Goal: Book appointment/travel/reservation

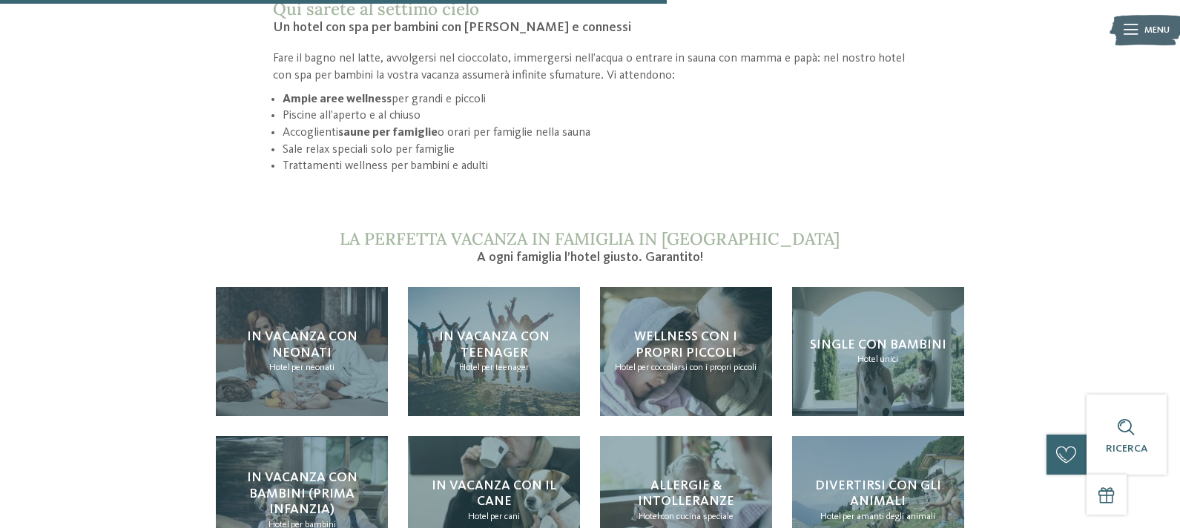
scroll to position [1261, 0]
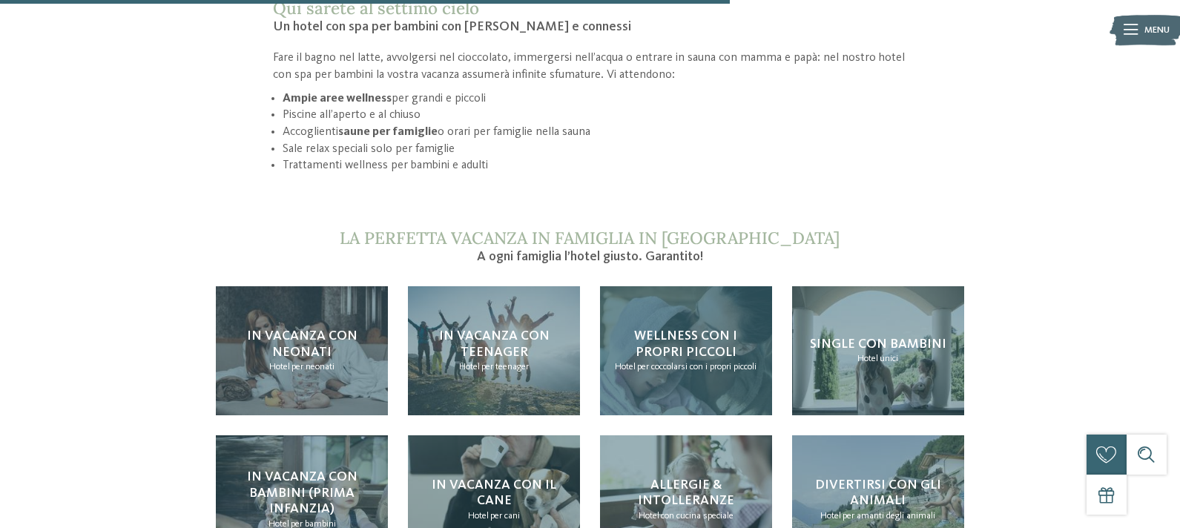
click at [656, 329] on span "Wellness con i propri piccoli" at bounding box center [685, 344] width 103 height 30
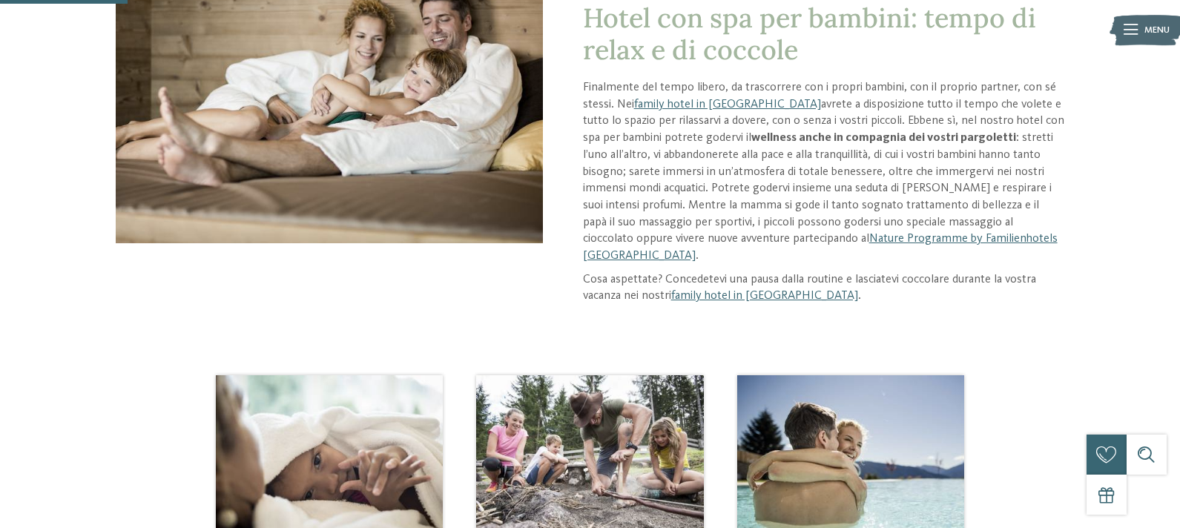
scroll to position [148, 0]
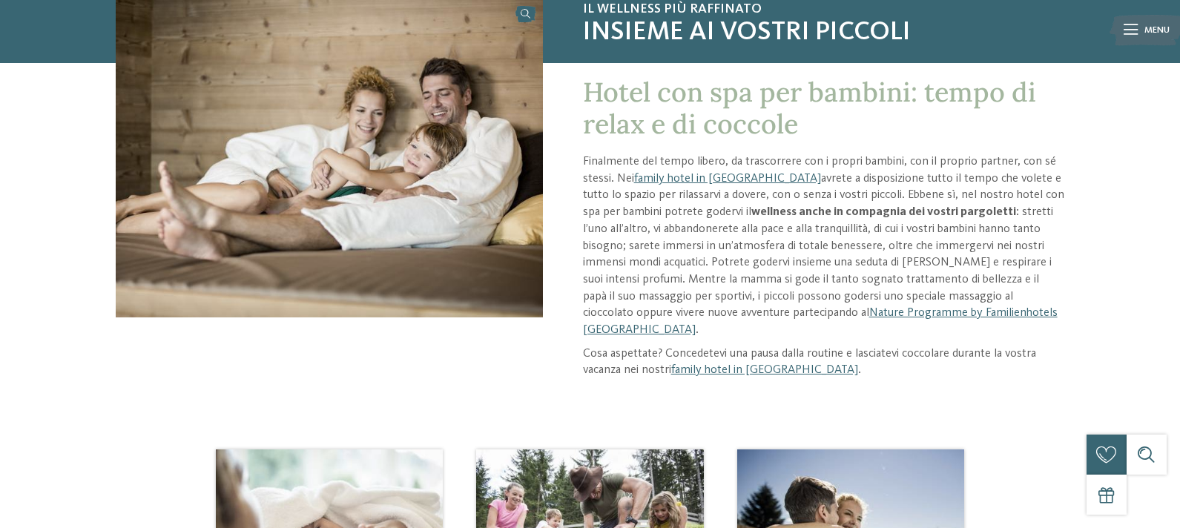
click at [1141, 24] on img at bounding box center [1146, 30] width 73 height 37
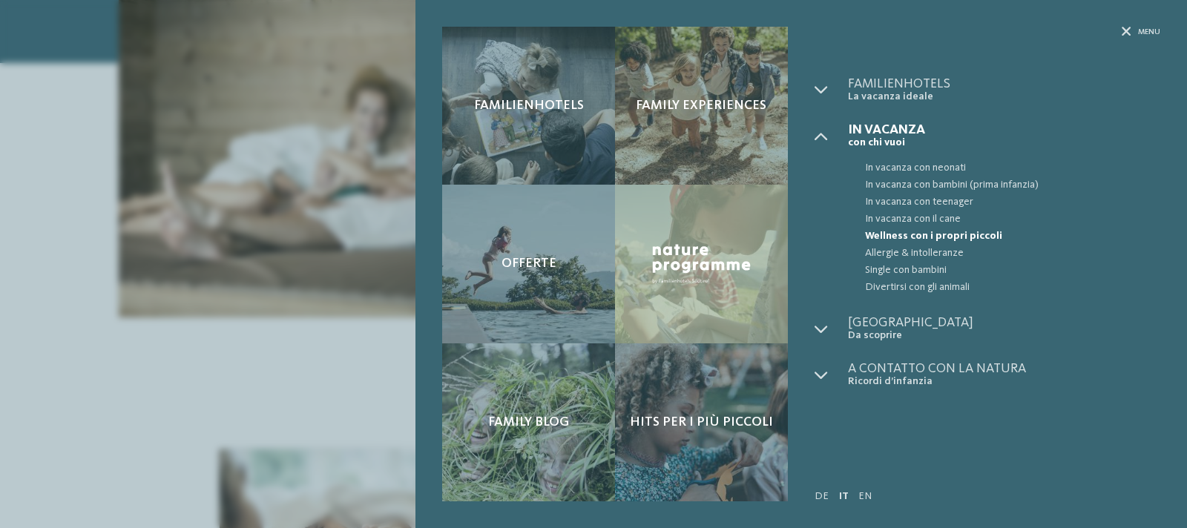
click at [306, 132] on div "Familienhotels Family experiences Offerte" at bounding box center [593, 264] width 1187 height 528
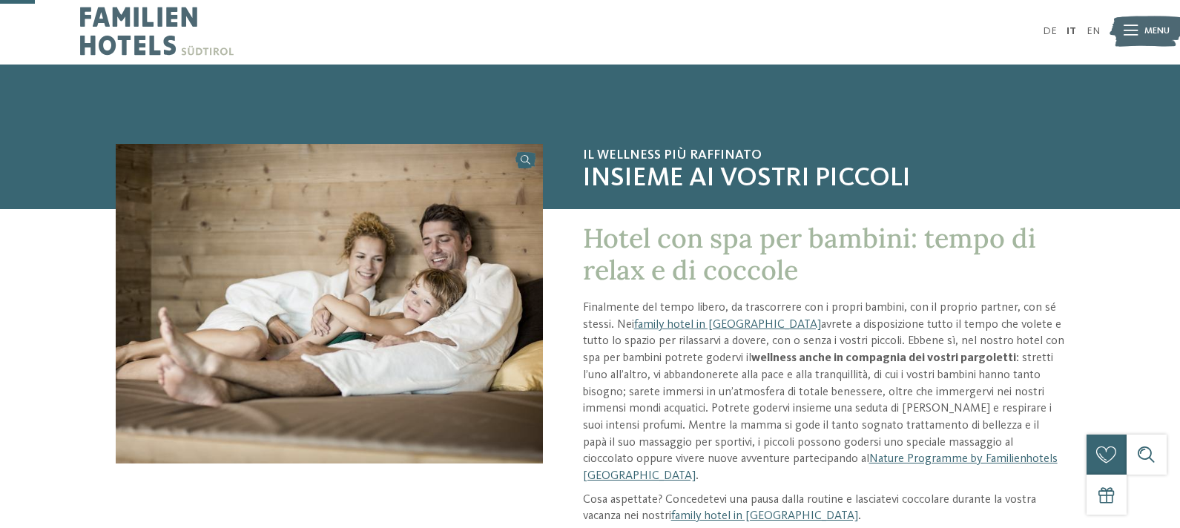
scroll to position [0, 0]
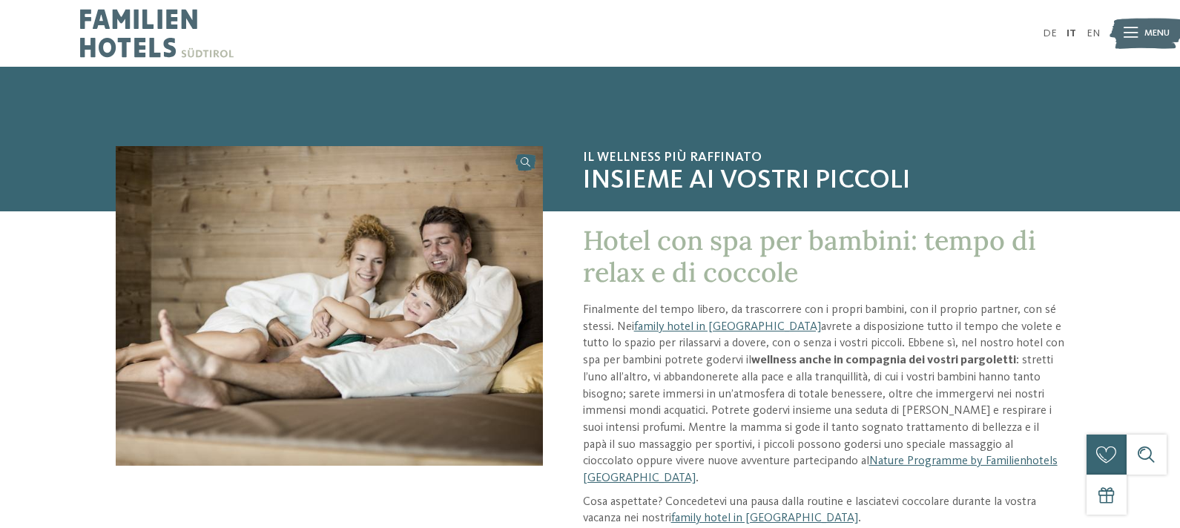
click at [1157, 40] on div "Menu" at bounding box center [1157, 33] width 25 height 33
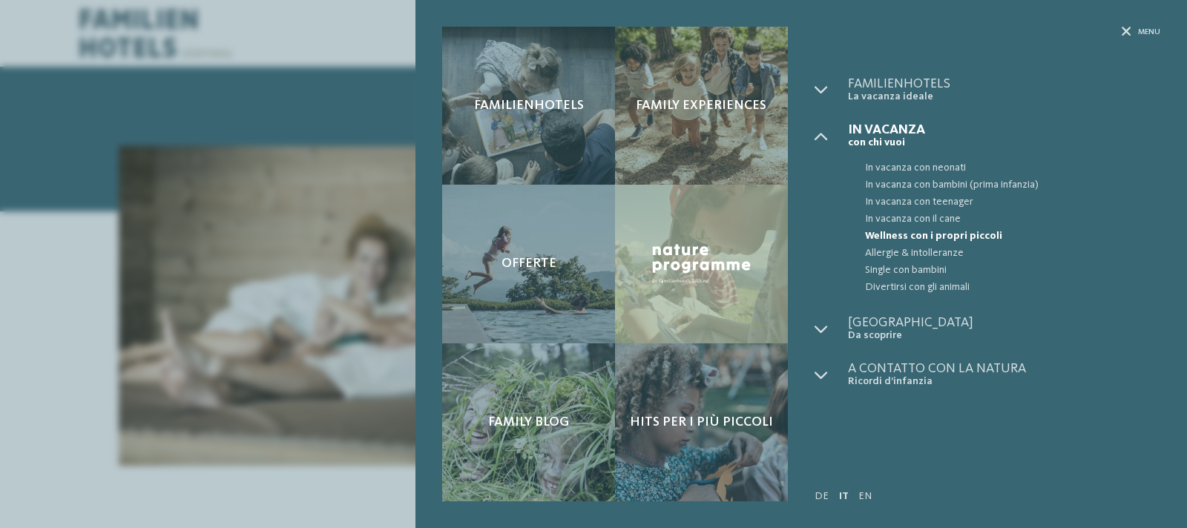
click at [1174, 246] on div "Familienhotels Family experiences" at bounding box center [800, 264] width 771 height 528
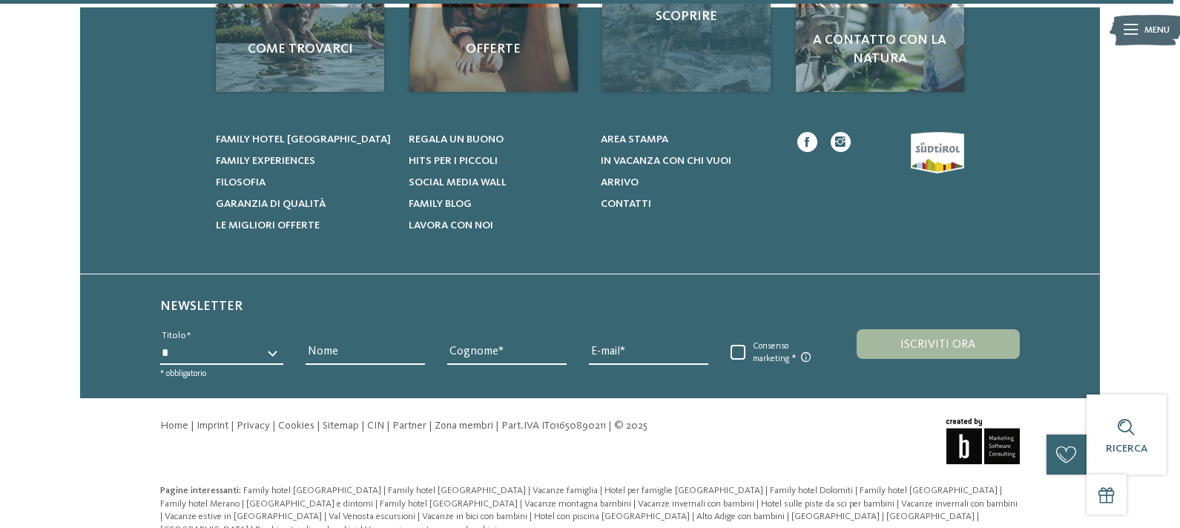
scroll to position [2020, 0]
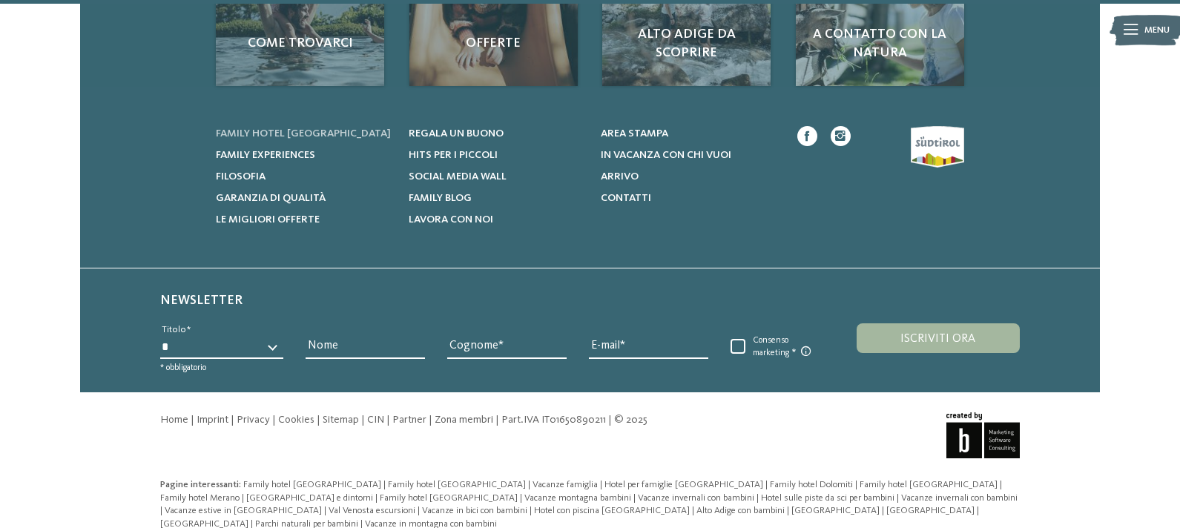
click at [334, 128] on span "Family hotel [GEOGRAPHIC_DATA]" at bounding box center [303, 133] width 175 height 10
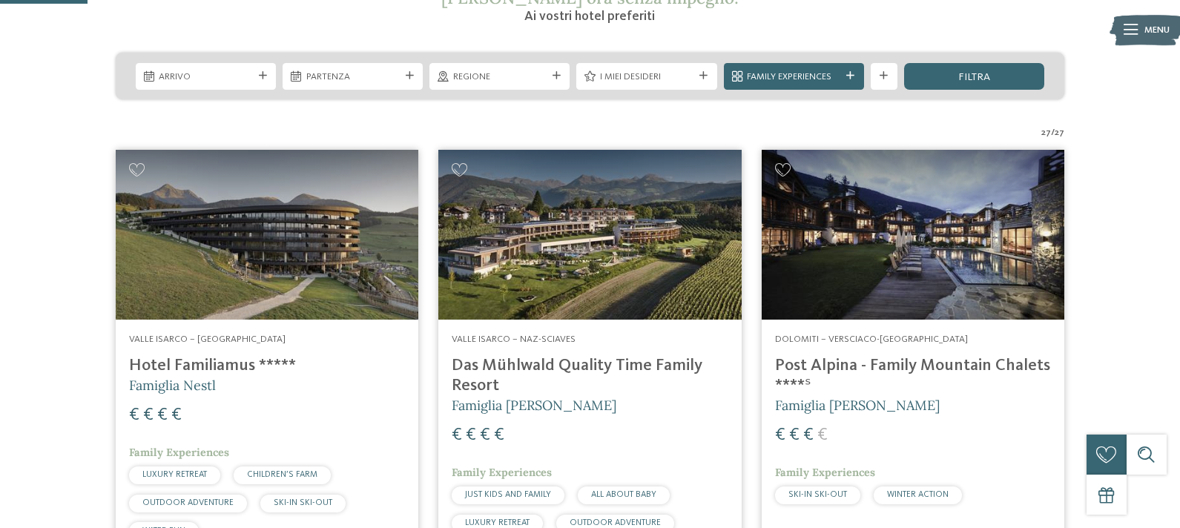
scroll to position [371, 0]
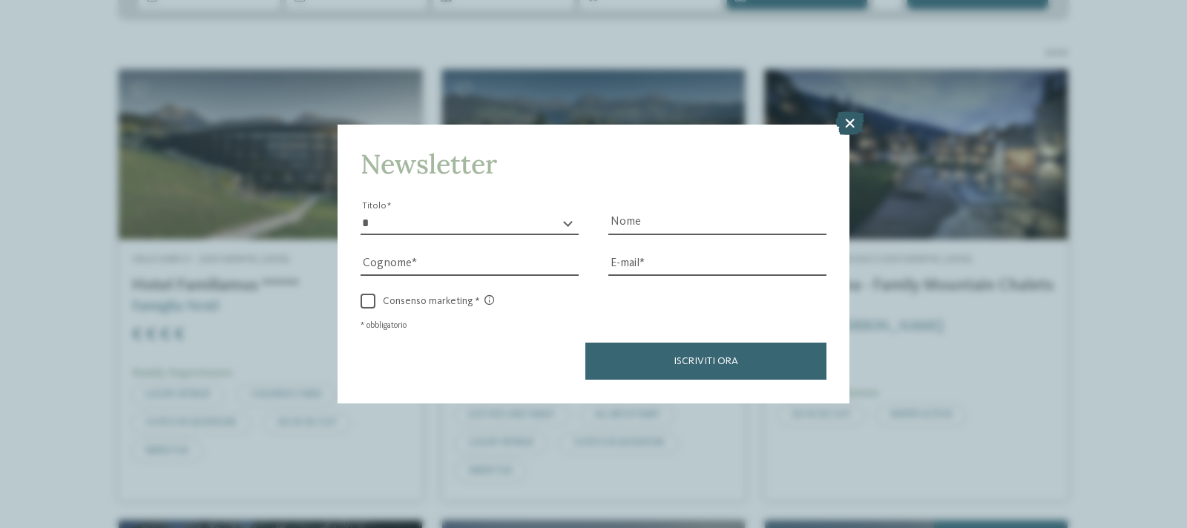
click at [851, 119] on icon at bounding box center [849, 124] width 29 height 24
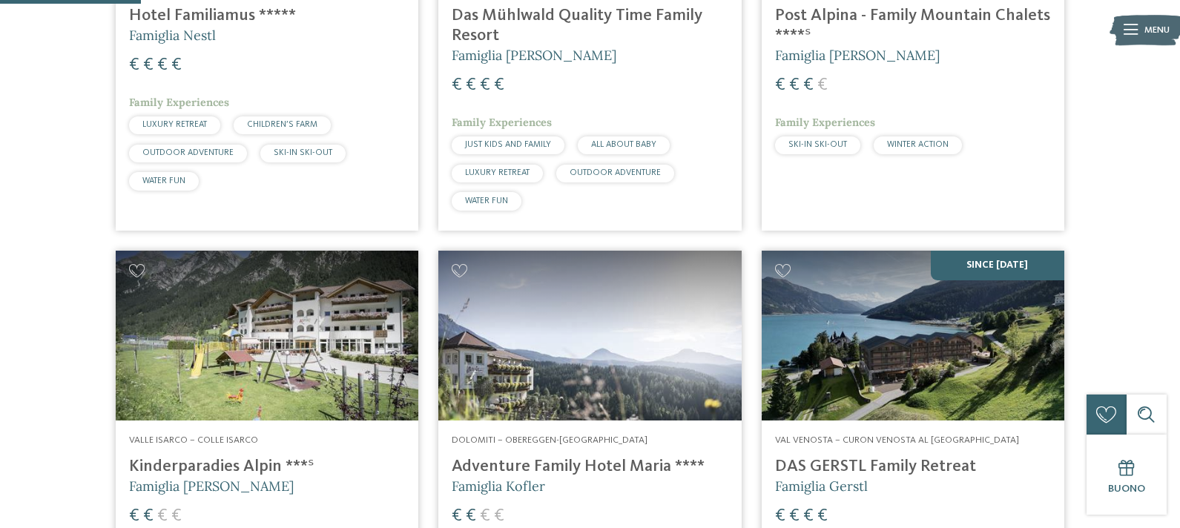
scroll to position [519, 0]
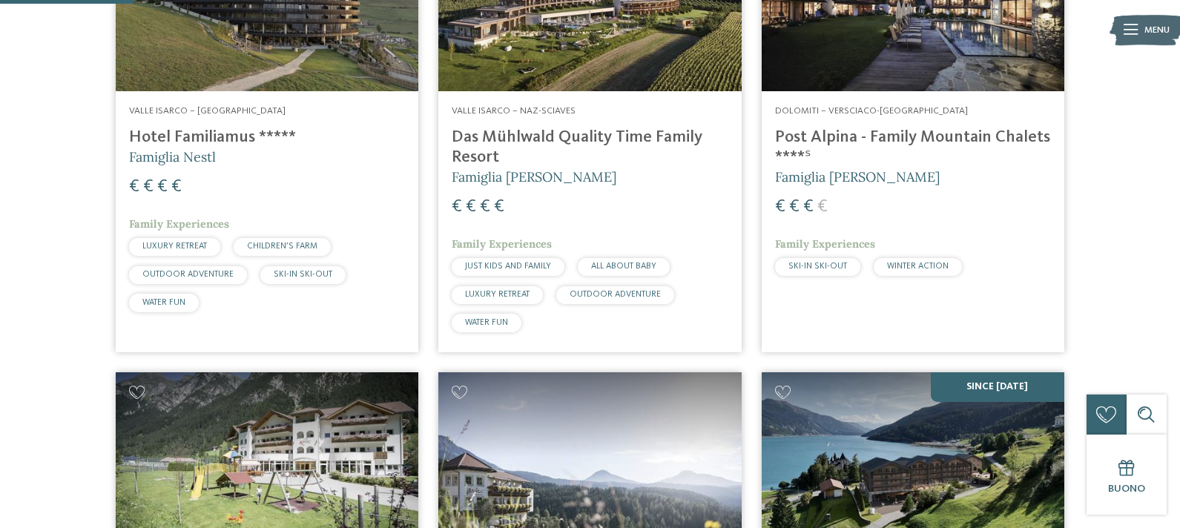
click at [895, 128] on h4 "Post Alpina - Family Mountain Chalets ****ˢ" at bounding box center [913, 148] width 276 height 40
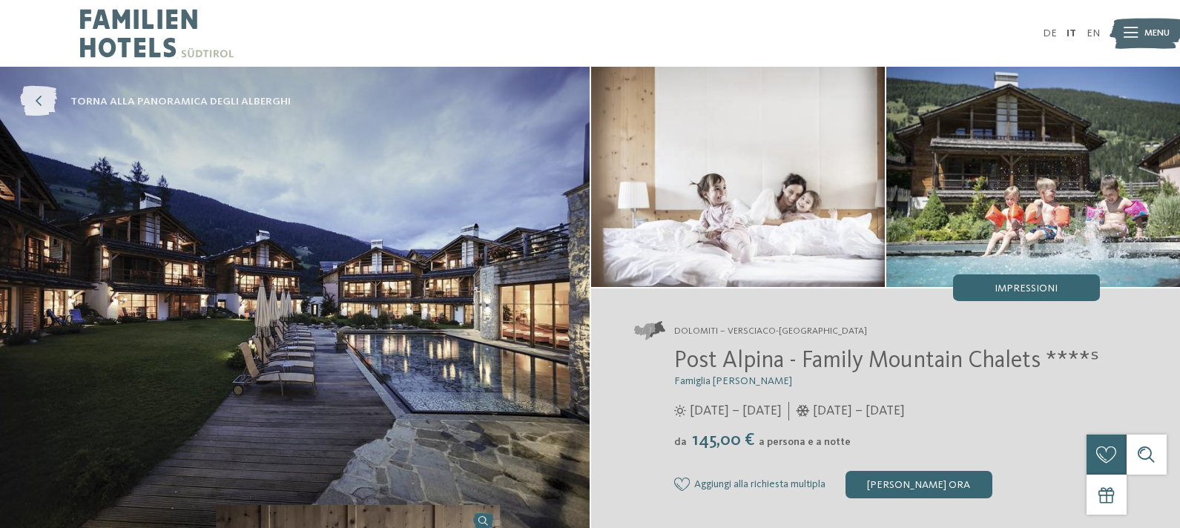
click at [38, 96] on icon at bounding box center [38, 102] width 37 height 30
click at [42, 100] on icon at bounding box center [38, 102] width 37 height 30
